Goal: Transaction & Acquisition: Book appointment/travel/reservation

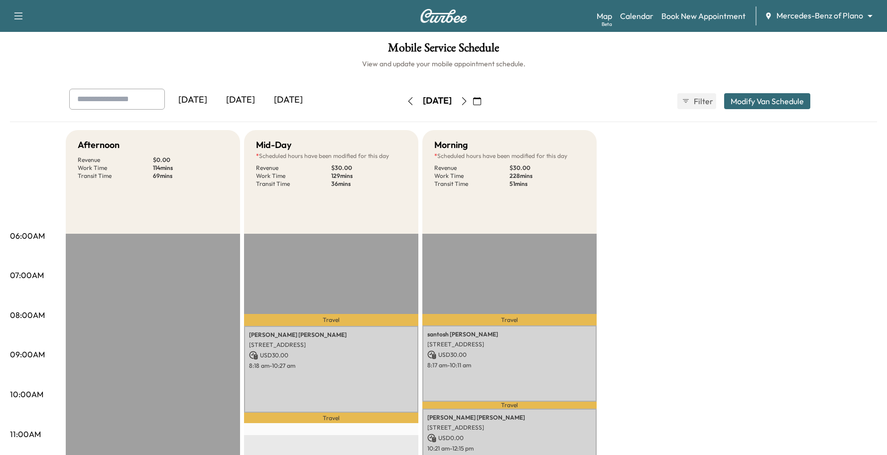
scroll to position [125, 0]
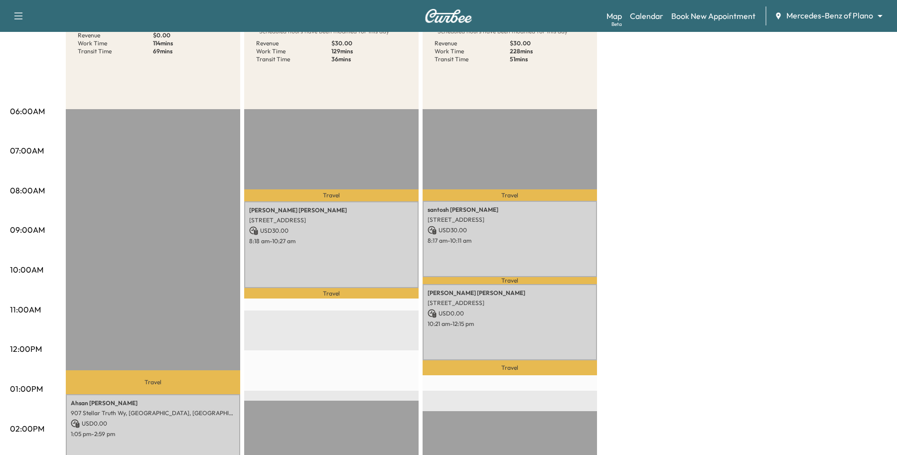
click at [822, 10] on body "Support Log Out Map Beta Calendar Book New Appointment Mercedes-Benz of Plano *…" at bounding box center [448, 102] width 897 height 455
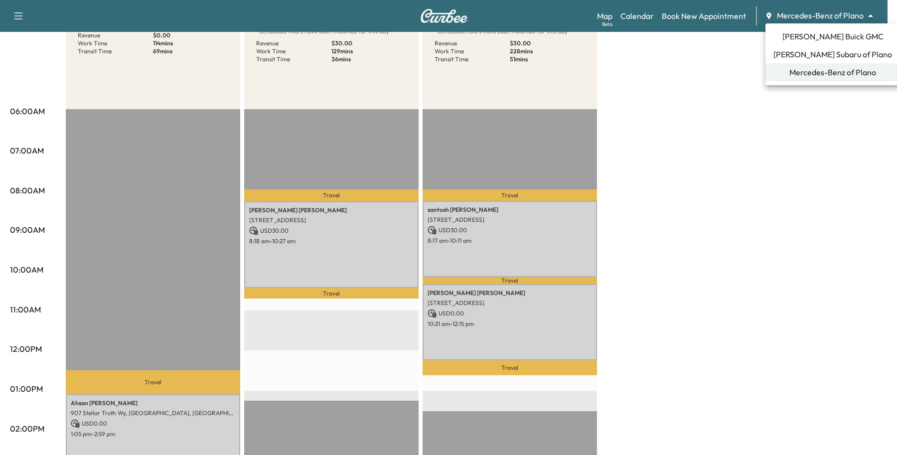
click at [787, 59] on span "[PERSON_NAME] Subaru of Plano" at bounding box center [832, 54] width 119 height 12
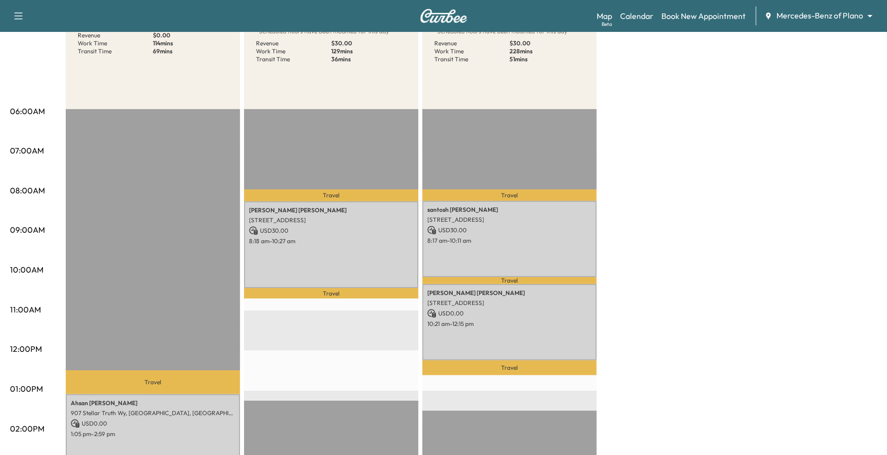
scroll to position [0, 0]
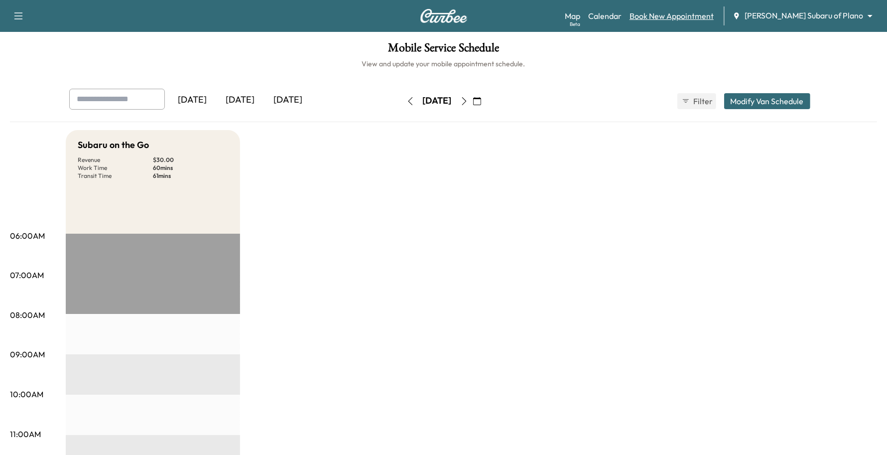
click at [714, 11] on link "Book New Appointment" at bounding box center [672, 16] width 84 height 12
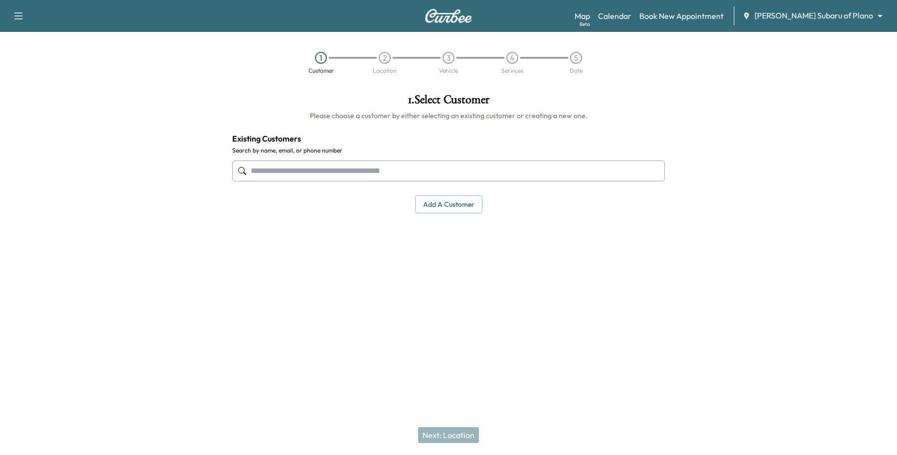
click at [356, 162] on input "text" at bounding box center [448, 170] width 433 height 21
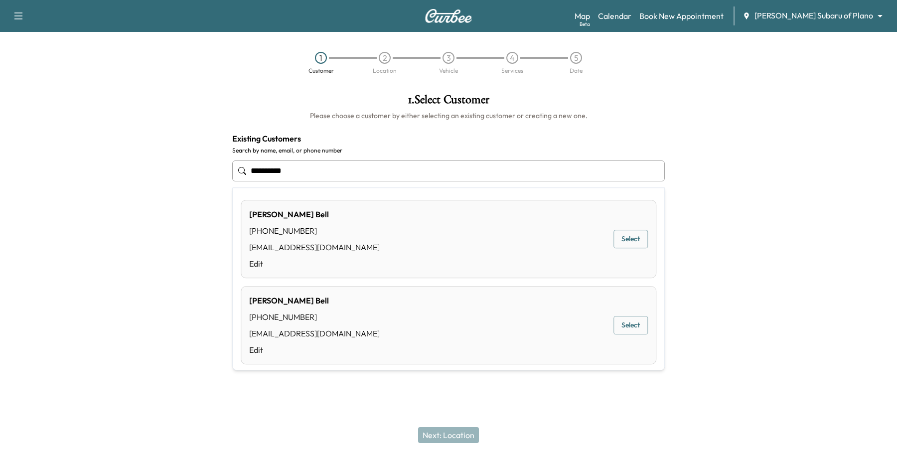
click at [626, 247] on button "Select" at bounding box center [630, 239] width 34 height 18
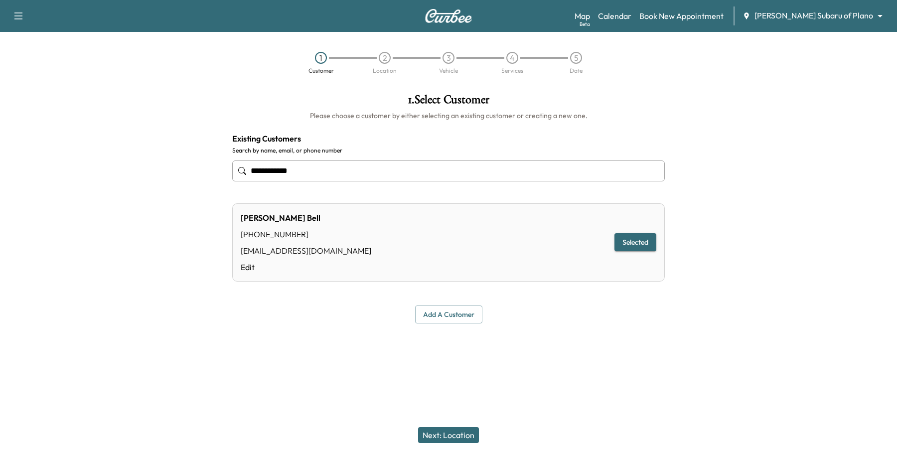
type input "**********"
click at [468, 431] on button "Next: Location" at bounding box center [448, 435] width 61 height 16
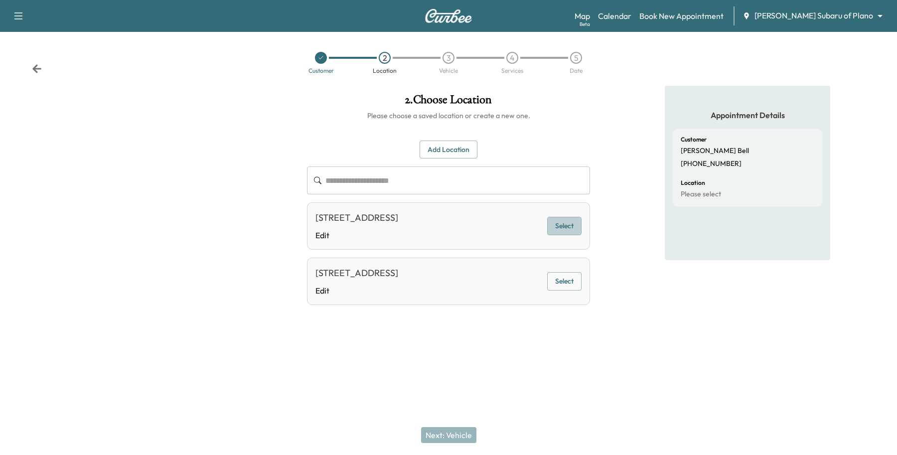
click at [564, 222] on button "Select" at bounding box center [564, 226] width 34 height 18
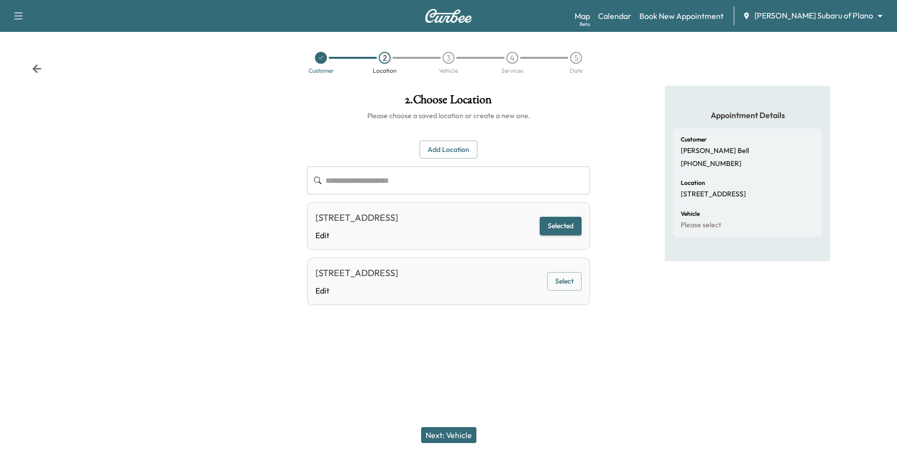
click at [453, 430] on button "Next: Vehicle" at bounding box center [448, 435] width 55 height 16
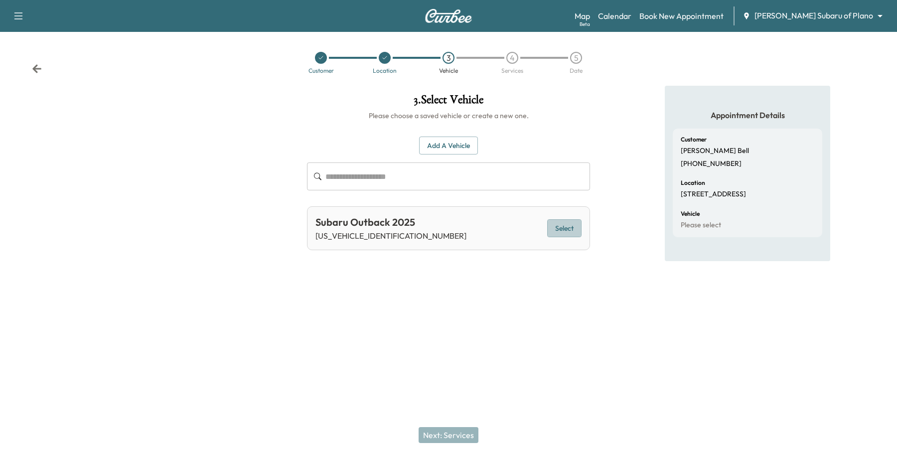
click at [564, 228] on button "Select" at bounding box center [564, 228] width 34 height 18
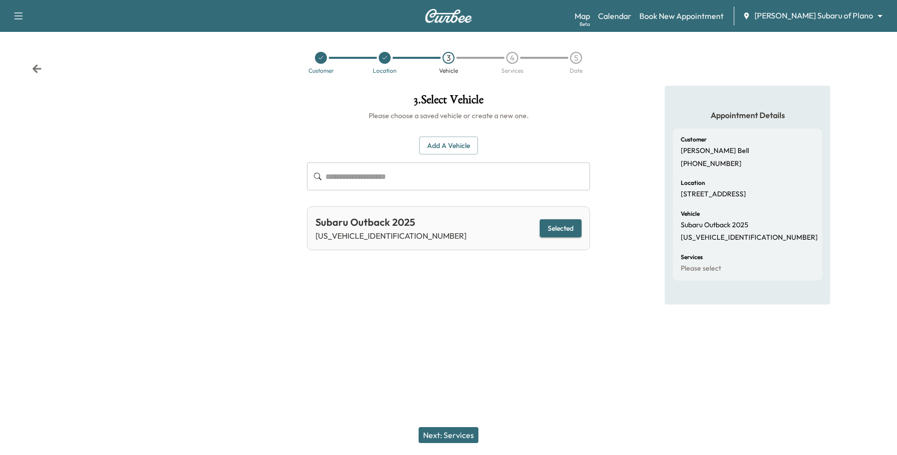
click at [432, 432] on button "Next: Services" at bounding box center [449, 435] width 60 height 16
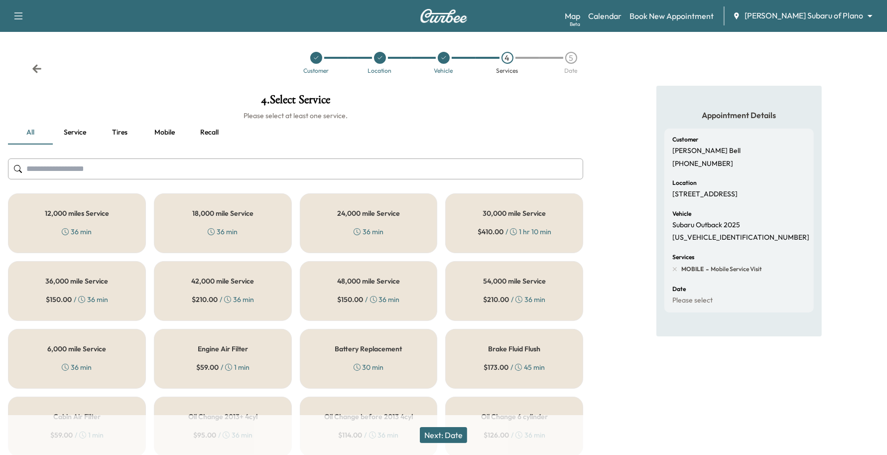
click at [76, 360] on div "6,000 mile Service 36 min" at bounding box center [77, 359] width 138 height 60
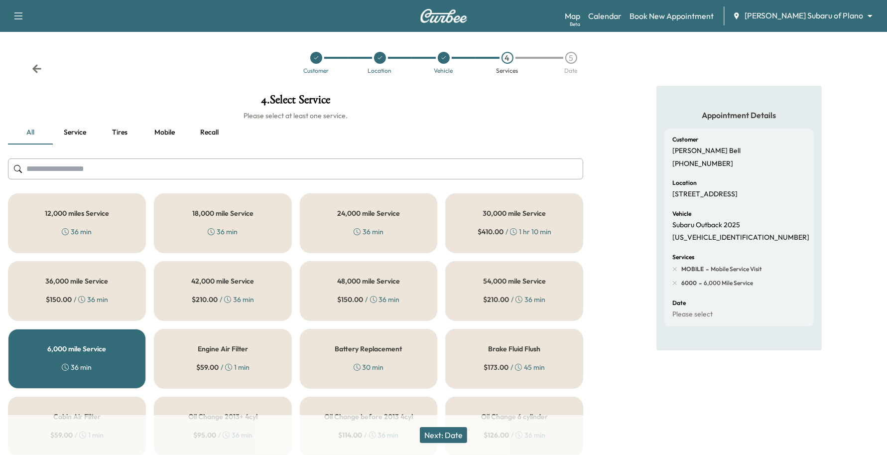
click at [453, 439] on button "Next: Date" at bounding box center [443, 435] width 47 height 16
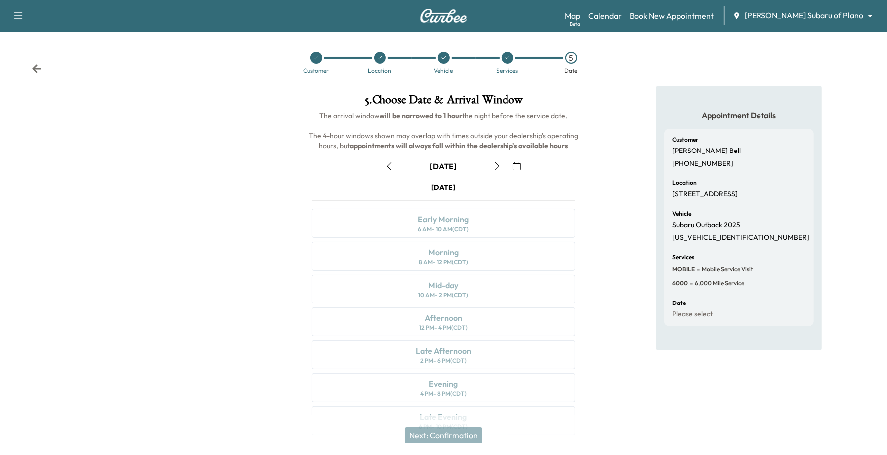
click at [524, 166] on button "button" at bounding box center [517, 166] width 17 height 16
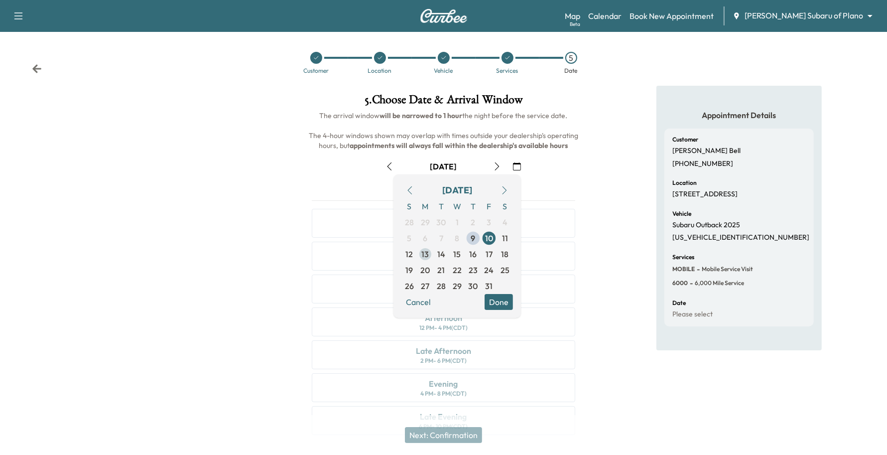
click at [425, 254] on span "13" at bounding box center [425, 254] width 7 height 12
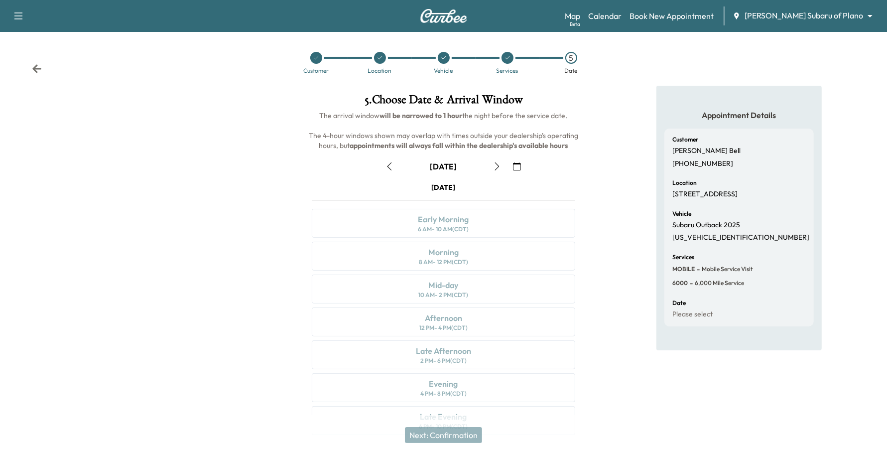
click at [498, 167] on icon "button" at bounding box center [497, 166] width 4 height 8
click at [482, 287] on div "Mid-day 10 AM - 2 PM (CDT)" at bounding box center [444, 289] width 264 height 29
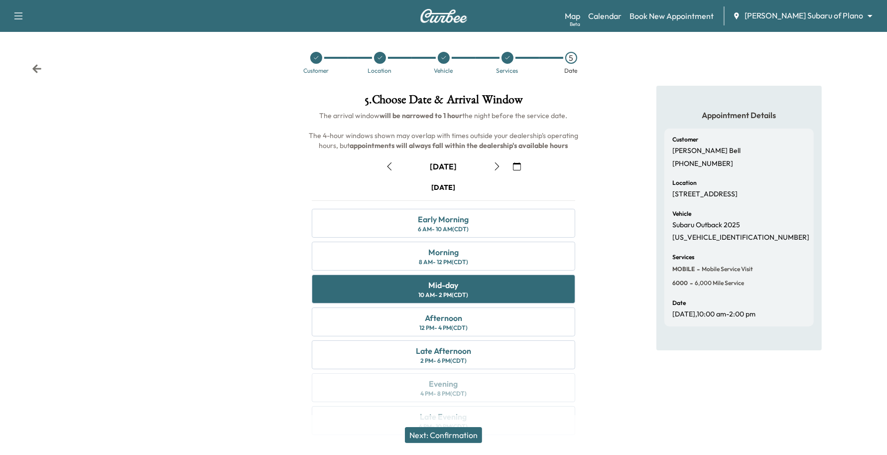
click at [462, 432] on button "Next: Confirmation" at bounding box center [443, 435] width 77 height 16
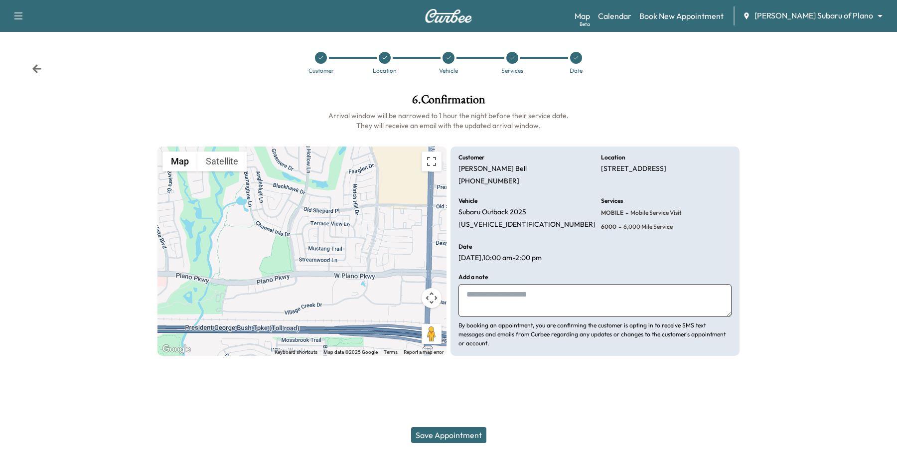
drag, startPoint x: 479, startPoint y: 441, endPoint x: 461, endPoint y: 441, distance: 17.9
click at [461, 448] on div "Save Appointment" at bounding box center [448, 435] width 897 height 40
click at [466, 438] on button "Save Appointment" at bounding box center [448, 435] width 75 height 16
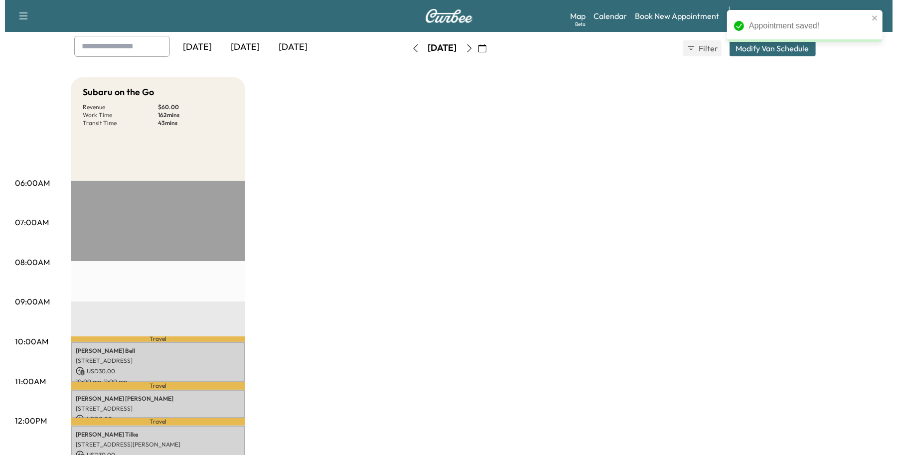
scroll to position [125, 0]
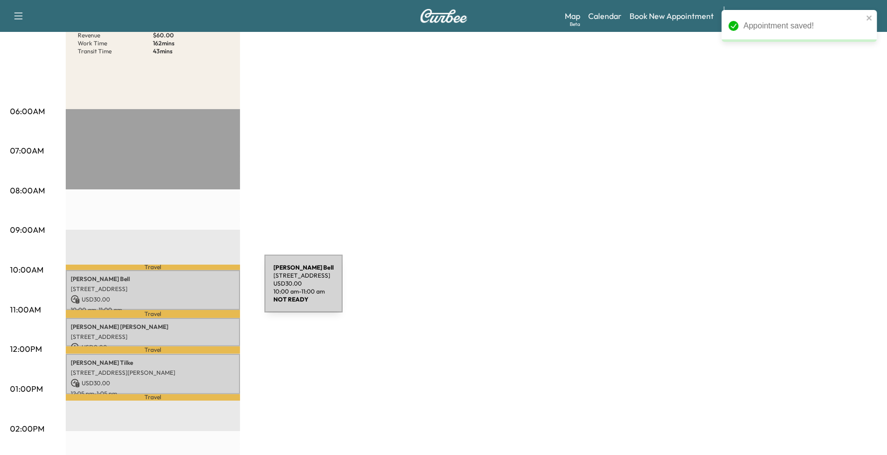
click at [190, 290] on p "[STREET_ADDRESS]" at bounding box center [153, 289] width 164 height 8
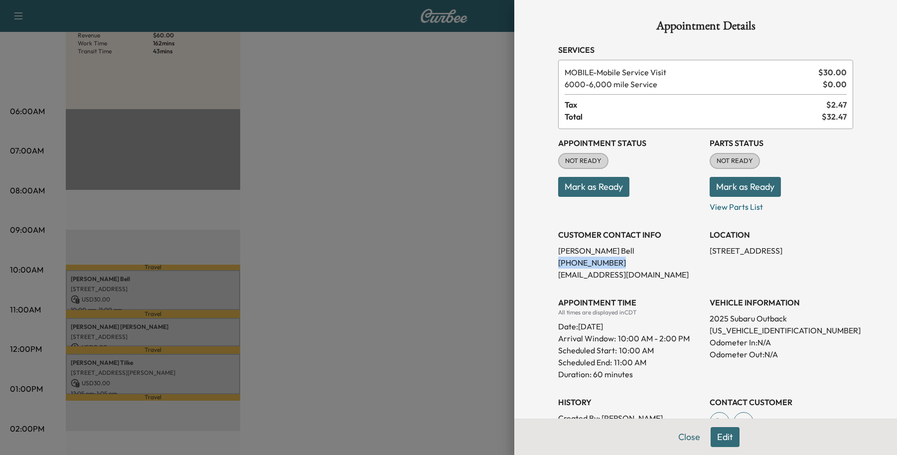
drag, startPoint x: 611, startPoint y: 259, endPoint x: 538, endPoint y: 265, distance: 73.5
click at [546, 265] on div "Appointment Details Services MOBILE - Mobile Service Visit $ 30.00 6000 - 6,000…" at bounding box center [705, 271] width 319 height 542
drag, startPoint x: 554, startPoint y: 265, endPoint x: 540, endPoint y: 260, distance: 14.7
drag, startPoint x: 540, startPoint y: 260, endPoint x: 606, endPoint y: 225, distance: 74.9
click at [606, 225] on div "CUSTOMER CONTACT INFO [PERSON_NAME] [PHONE_NUMBER] [EMAIL_ADDRESS][DOMAIN_NAME]" at bounding box center [630, 251] width 144 height 60
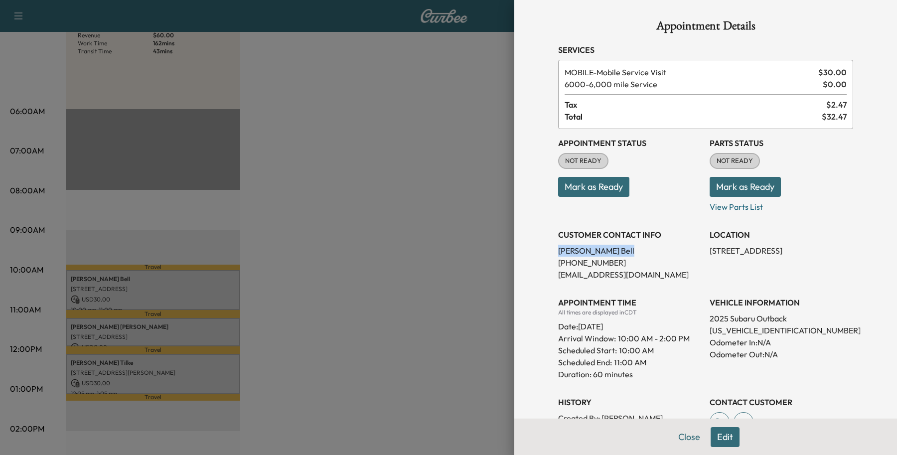
drag, startPoint x: 596, startPoint y: 248, endPoint x: 544, endPoint y: 252, distance: 53.0
click at [546, 252] on div "Appointment Details Services MOBILE - Mobile Service Visit $ 30.00 6000 - 6,000…" at bounding box center [705, 271] width 319 height 542
copy p "[PERSON_NAME]"
drag, startPoint x: 609, startPoint y: 264, endPoint x: 548, endPoint y: 265, distance: 60.8
click at [548, 265] on div "Appointment Details Services MOBILE - Mobile Service Visit $ 30.00 6000 - 6,000…" at bounding box center [705, 271] width 319 height 542
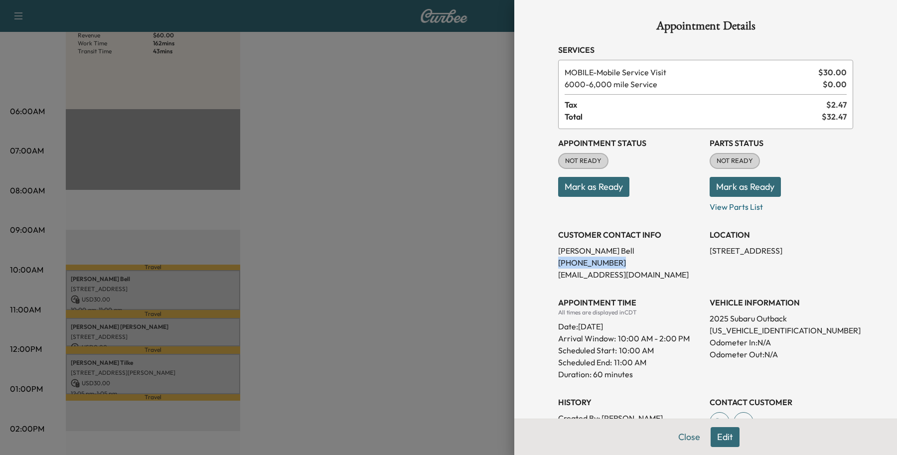
copy p "[PHONE_NUMBER]"
